Goal: Task Accomplishment & Management: Manage account settings

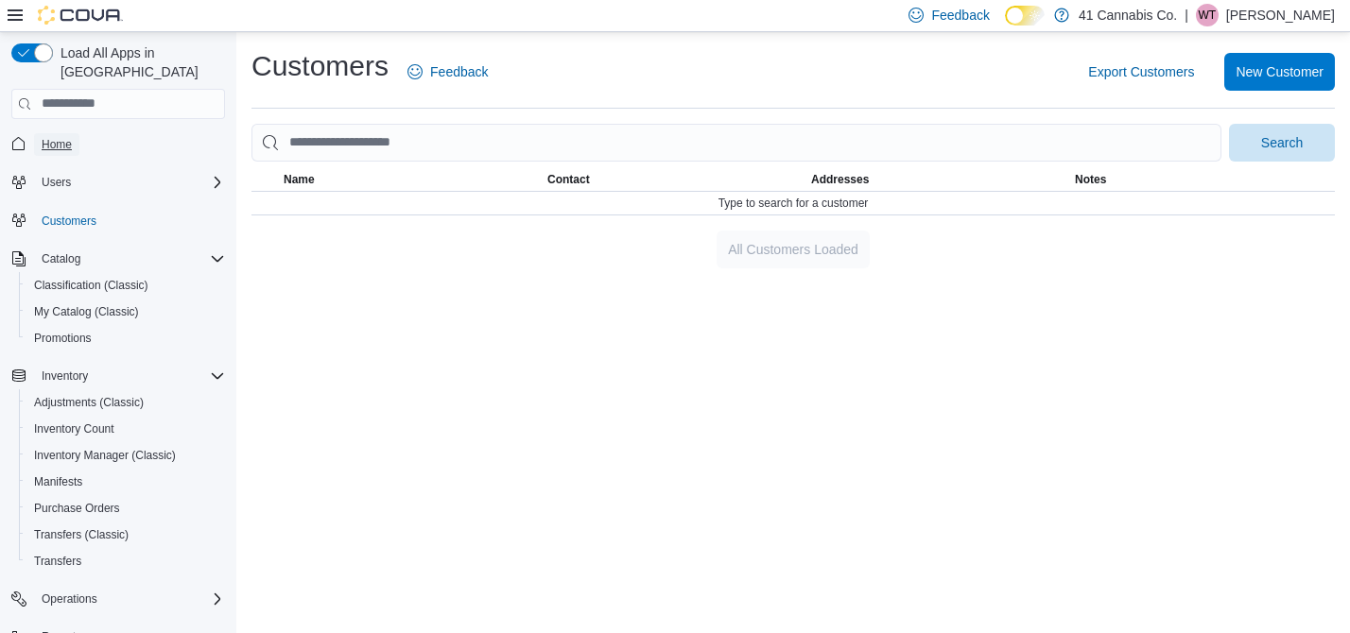
click at [53, 137] on span "Home" at bounding box center [57, 144] width 30 height 15
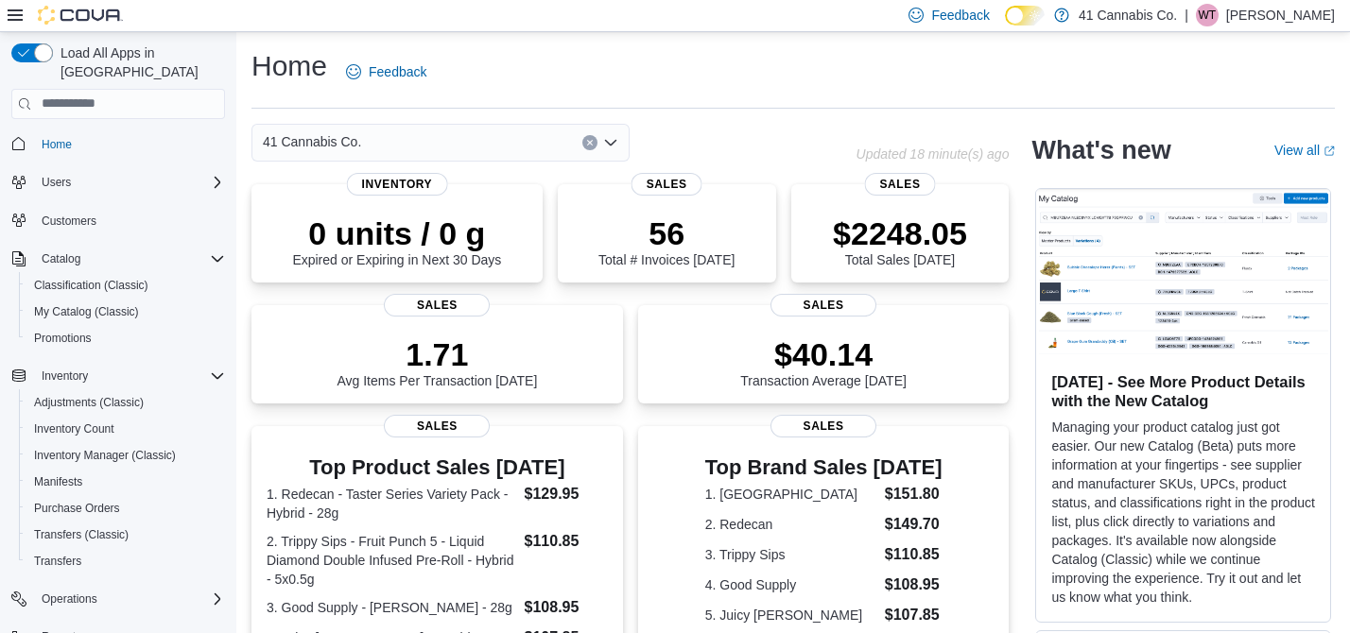
click at [1246, 17] on p "[PERSON_NAME]" at bounding box center [1280, 15] width 109 height 23
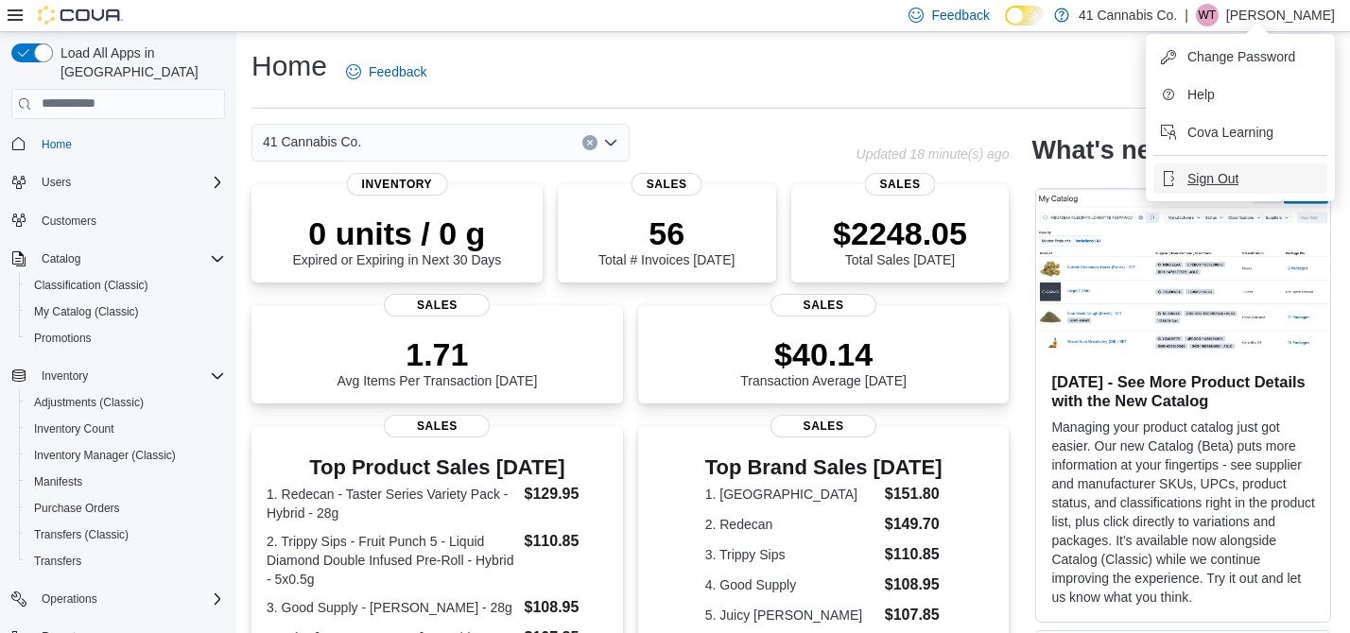
click at [1226, 179] on span "Sign Out" at bounding box center [1212, 178] width 51 height 19
